Goal: Information Seeking & Learning: Learn about a topic

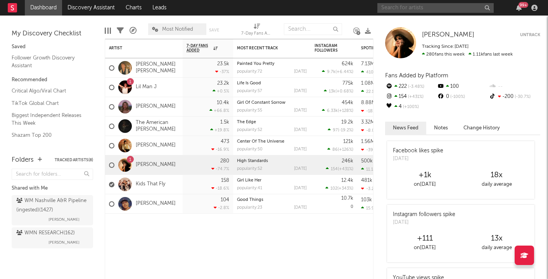
click at [421, 9] on input "text" at bounding box center [436, 8] width 116 height 10
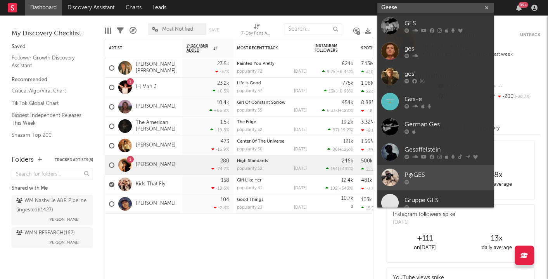
scroll to position [58, 0]
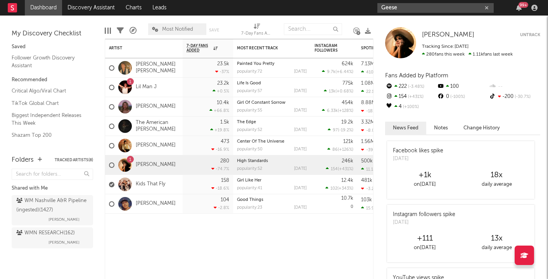
click at [410, 10] on input "Geese" at bounding box center [436, 8] width 116 height 10
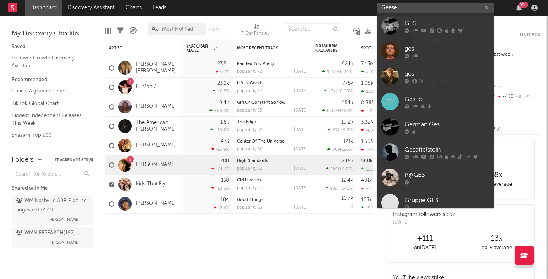
type input "Geese"
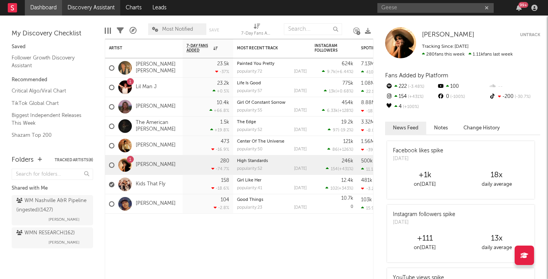
click at [90, 10] on link "Discovery Assistant" at bounding box center [91, 8] width 58 height 16
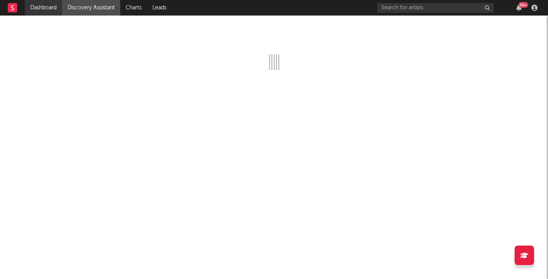
click at [45, 9] on link "Dashboard" at bounding box center [43, 8] width 37 height 16
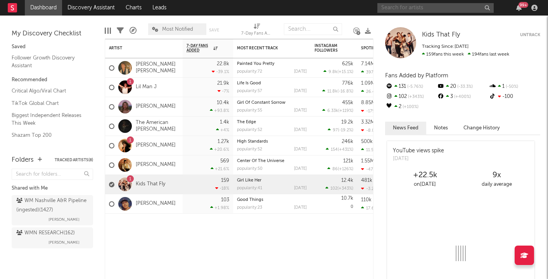
click at [406, 9] on input "text" at bounding box center [436, 8] width 116 height 10
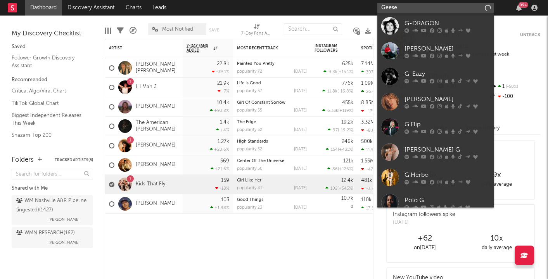
type input "Geese"
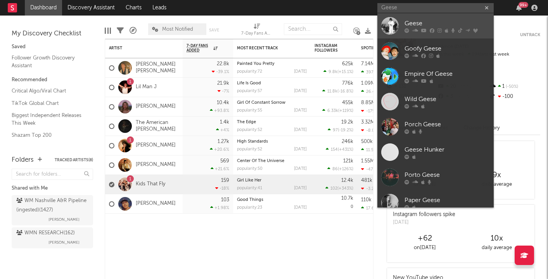
click at [412, 24] on div "Geese" at bounding box center [447, 23] width 85 height 9
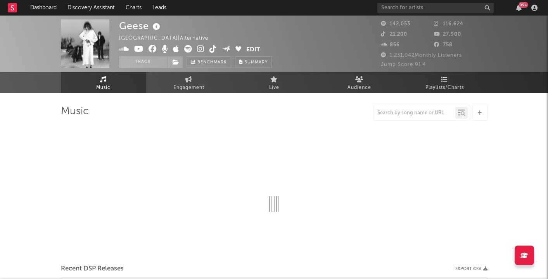
select select "6m"
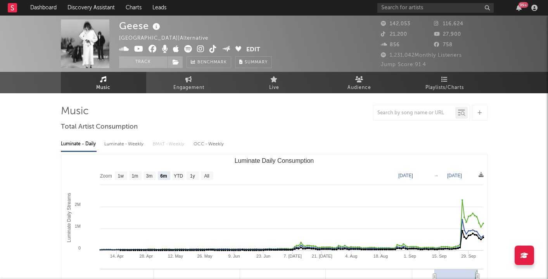
select select "6m"
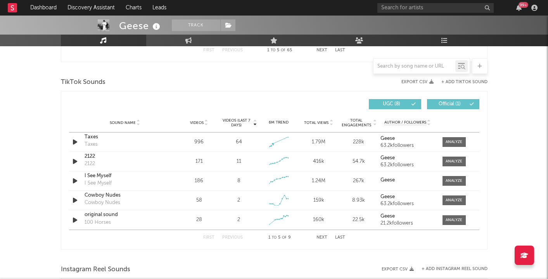
scroll to position [434, 0]
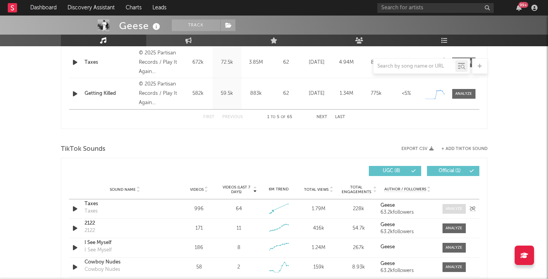
click at [452, 208] on div at bounding box center [454, 209] width 17 height 6
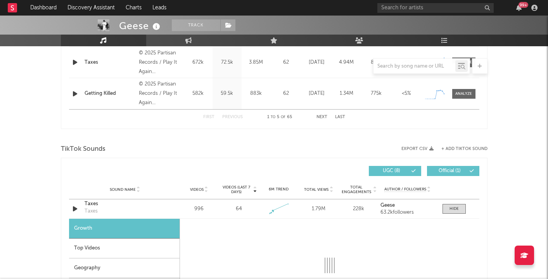
select select "1w"
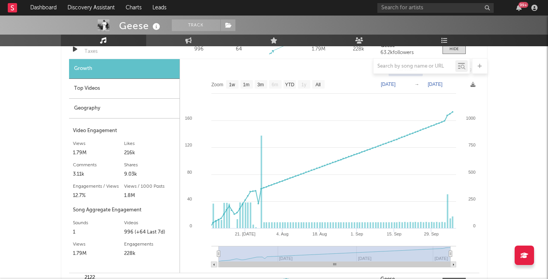
scroll to position [594, 0]
